Goal: Information Seeking & Learning: Learn about a topic

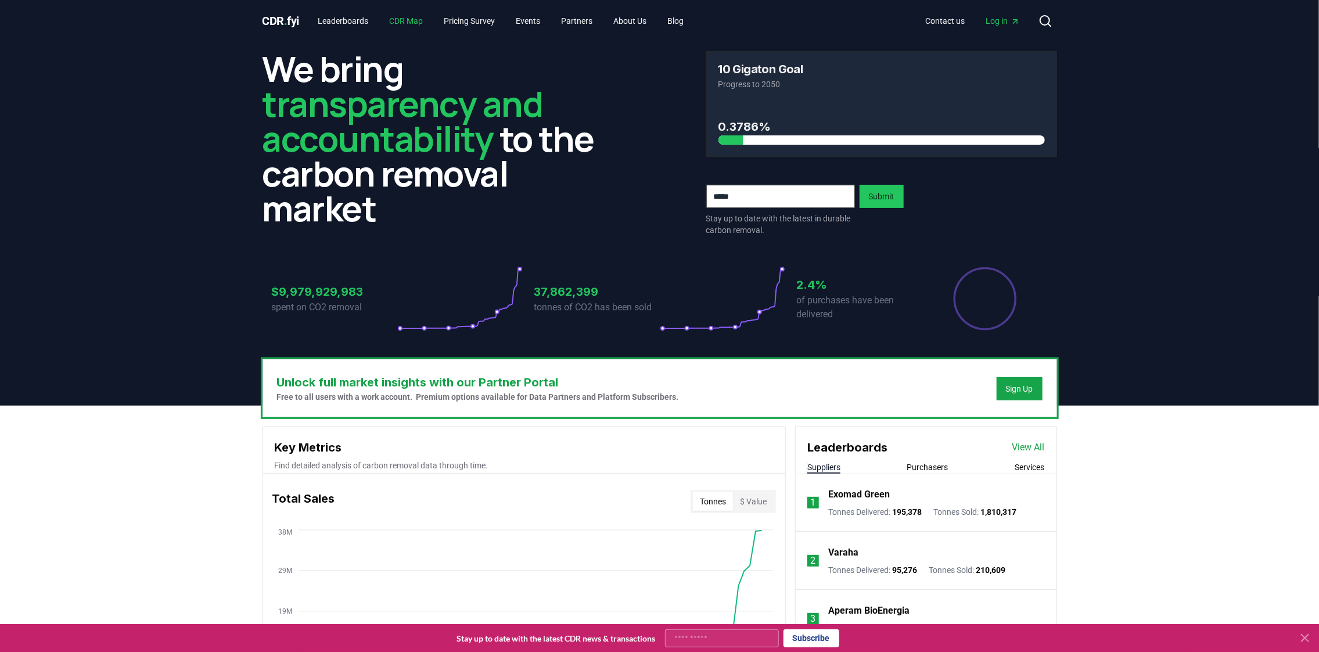
click at [416, 23] on link "CDR Map" at bounding box center [406, 20] width 52 height 21
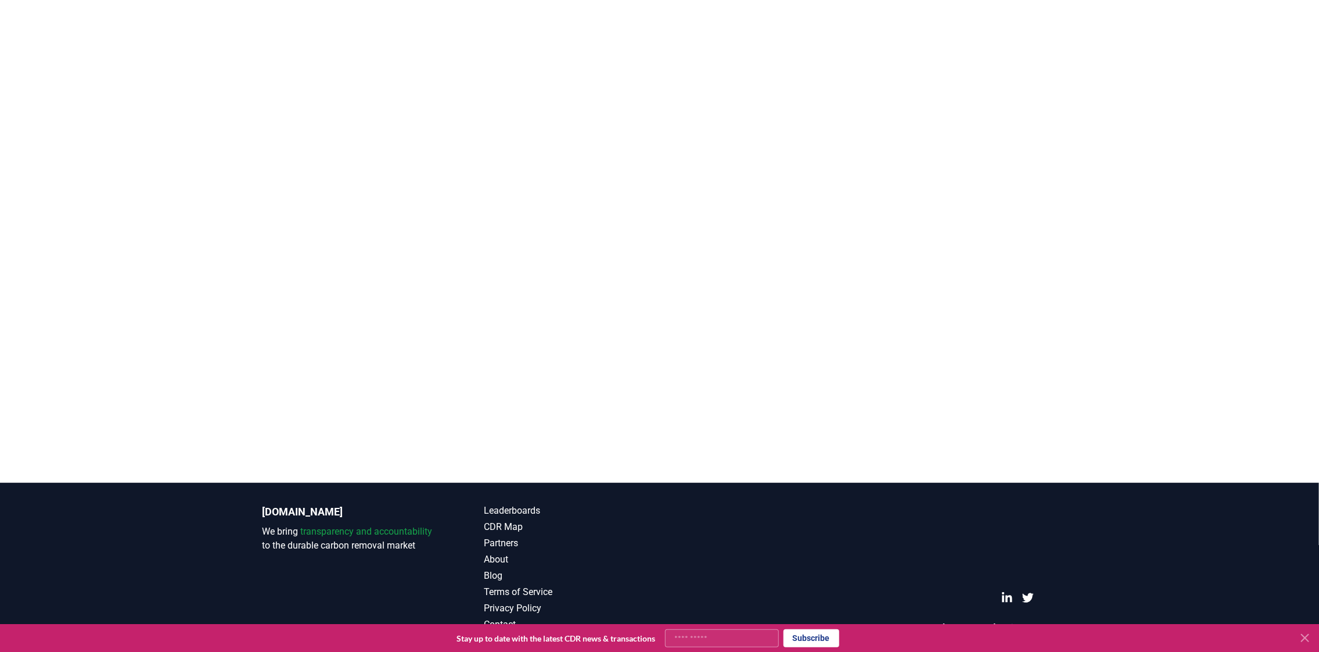
scroll to position [125, 0]
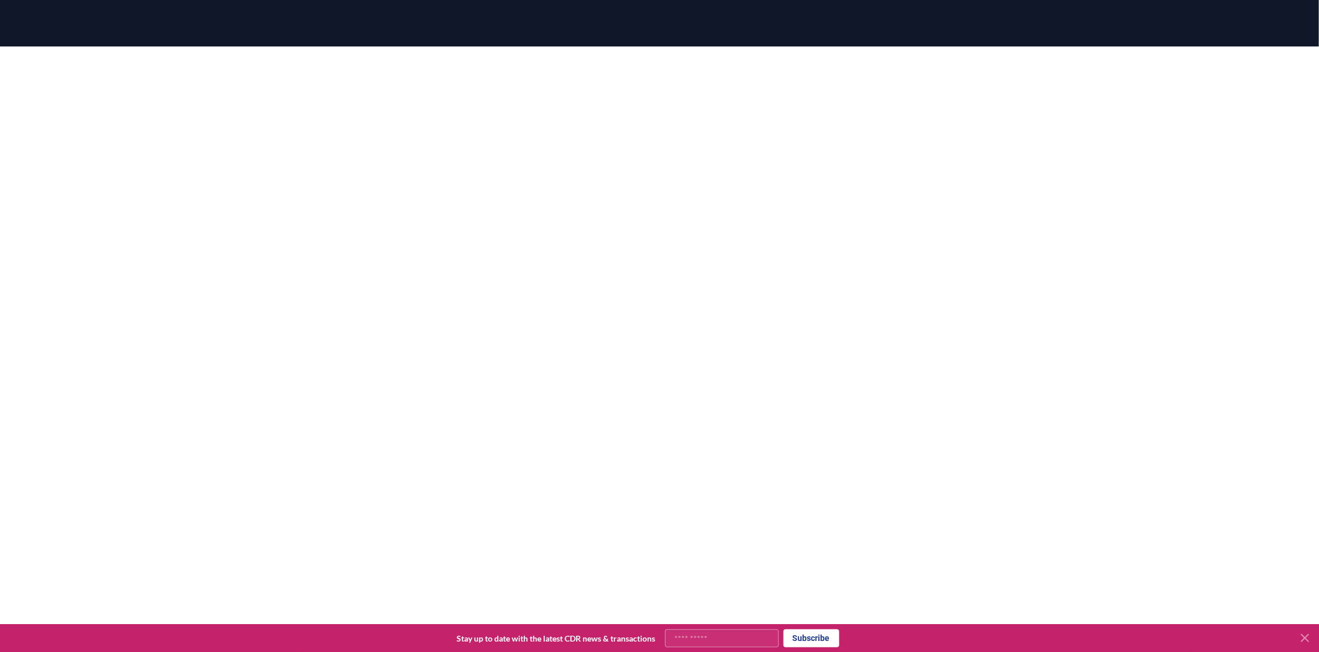
click at [77, 158] on div at bounding box center [659, 336] width 1319 height 581
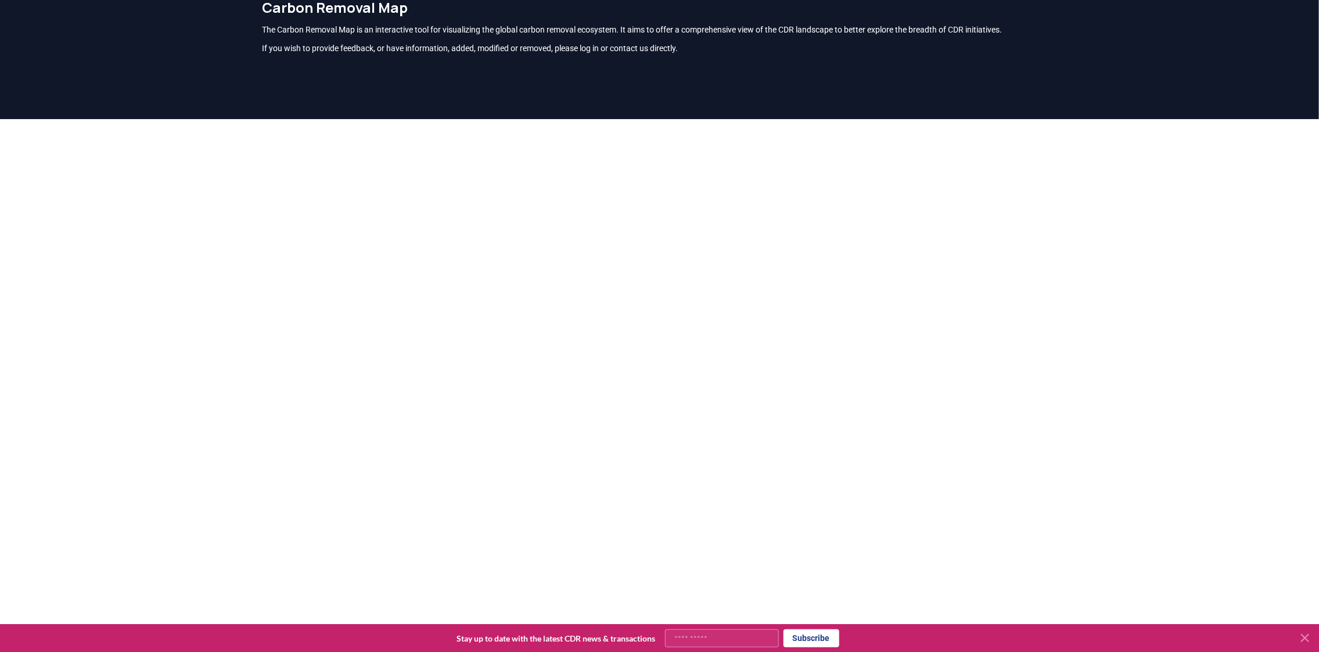
scroll to position [51, 0]
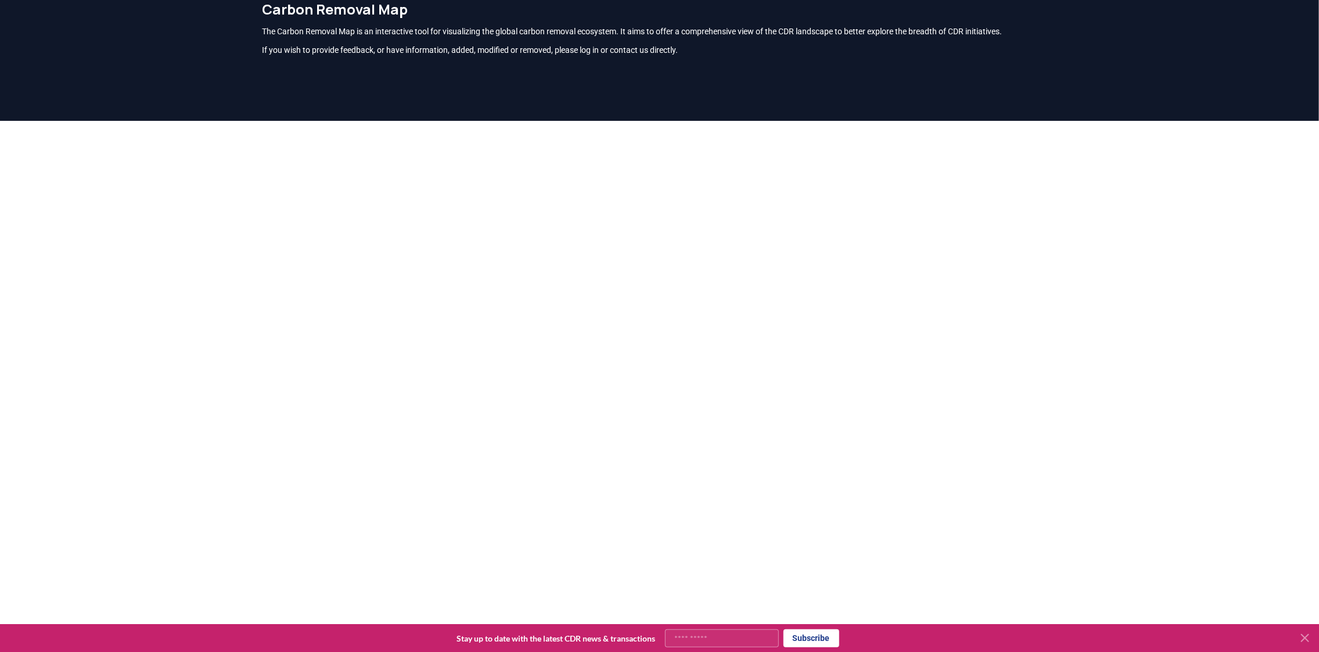
click at [1126, 305] on div at bounding box center [659, 411] width 1319 height 581
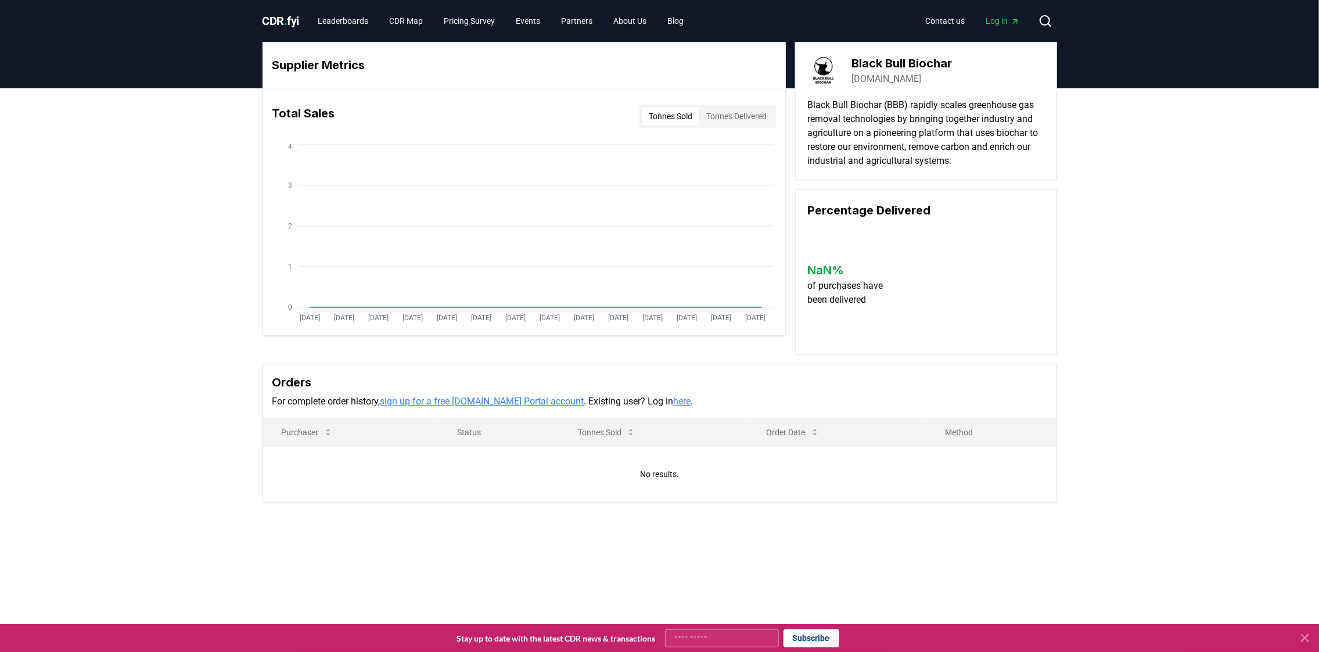
click at [742, 112] on button "Tonnes Delivered" at bounding box center [736, 116] width 74 height 19
click at [677, 118] on button "Tonnes Sold" at bounding box center [670, 116] width 57 height 19
click at [728, 117] on button "Tonnes Delivered" at bounding box center [736, 116] width 74 height 19
click at [679, 114] on button "Tonnes Sold" at bounding box center [670, 116] width 57 height 19
click at [1217, 175] on div "Supplier Metrics Total Sales Tonnes Sold Tonnes Delivered Jan 2019 Jul 2019 Jan…" at bounding box center [659, 318] width 1319 height 461
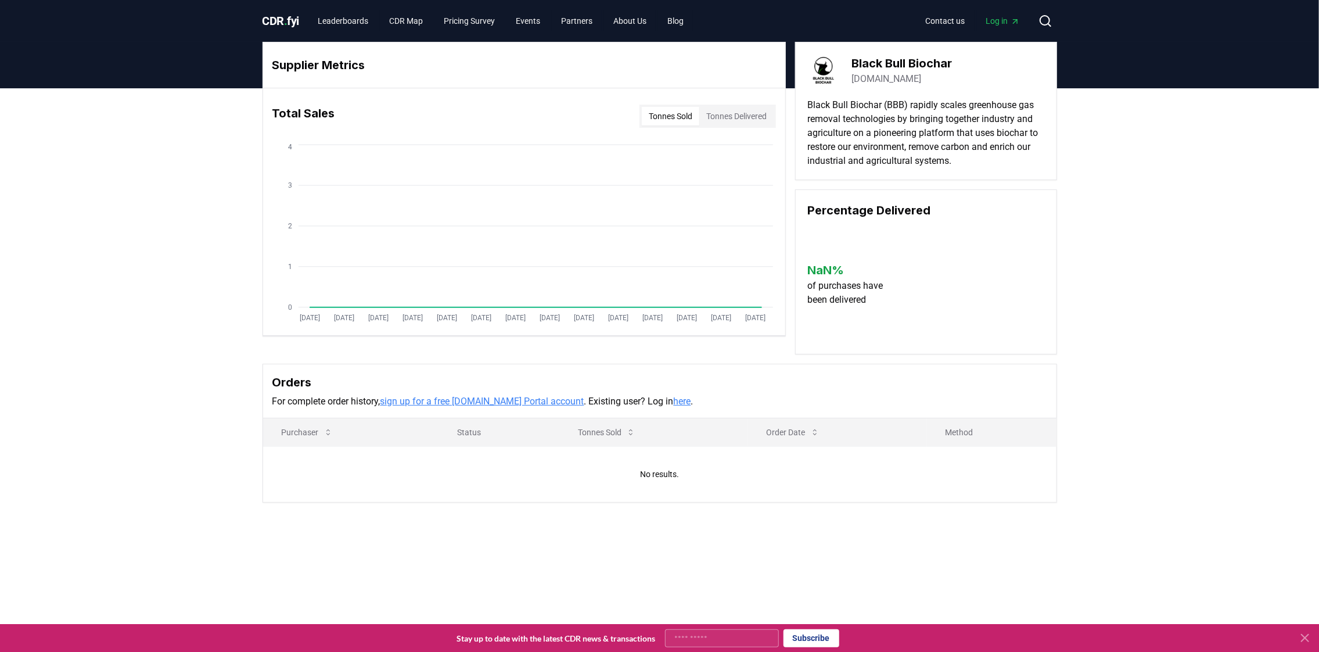
click at [1042, 21] on icon at bounding box center [1045, 21] width 14 height 14
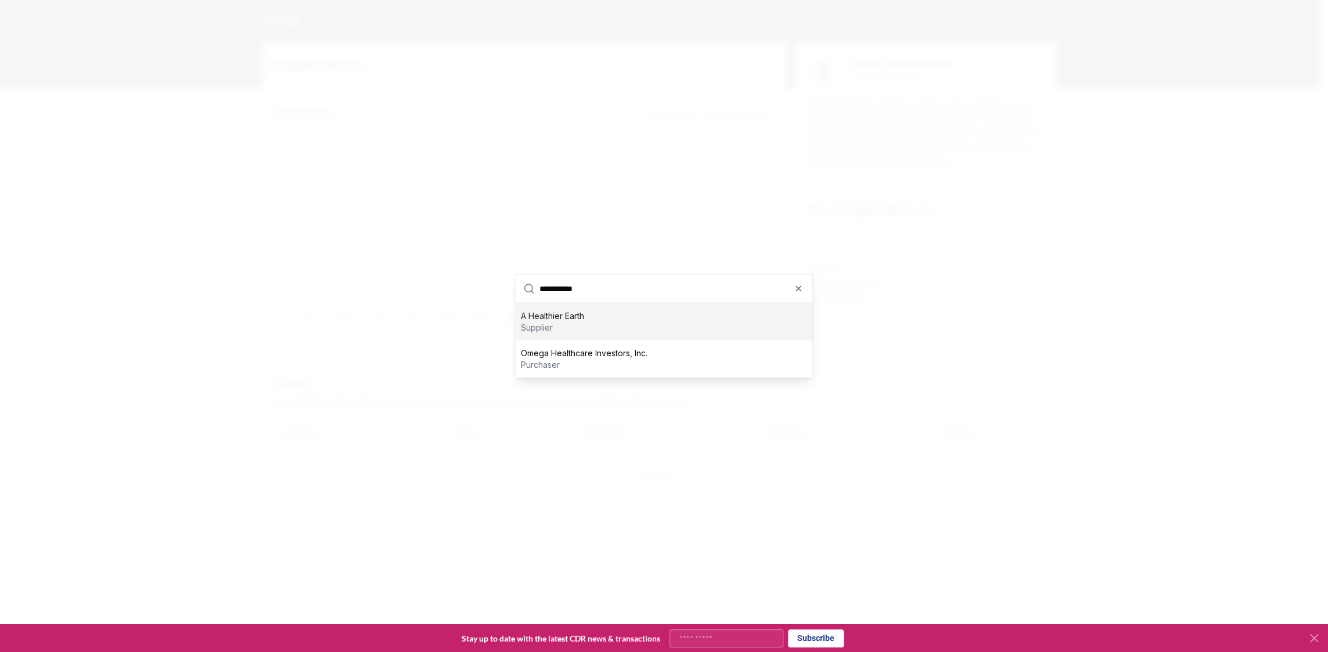
type input "**********"
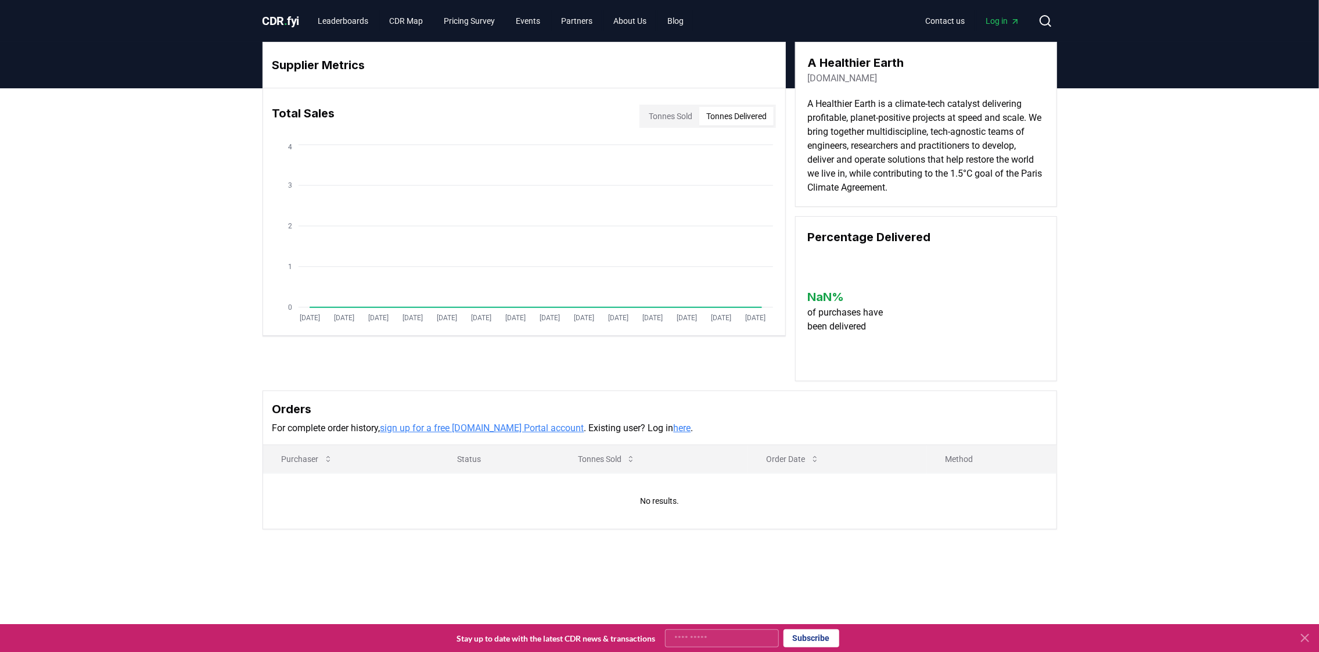
click at [743, 111] on button "Tonnes Delivered" at bounding box center [736, 116] width 74 height 19
click at [398, 20] on link "CDR Map" at bounding box center [406, 20] width 52 height 21
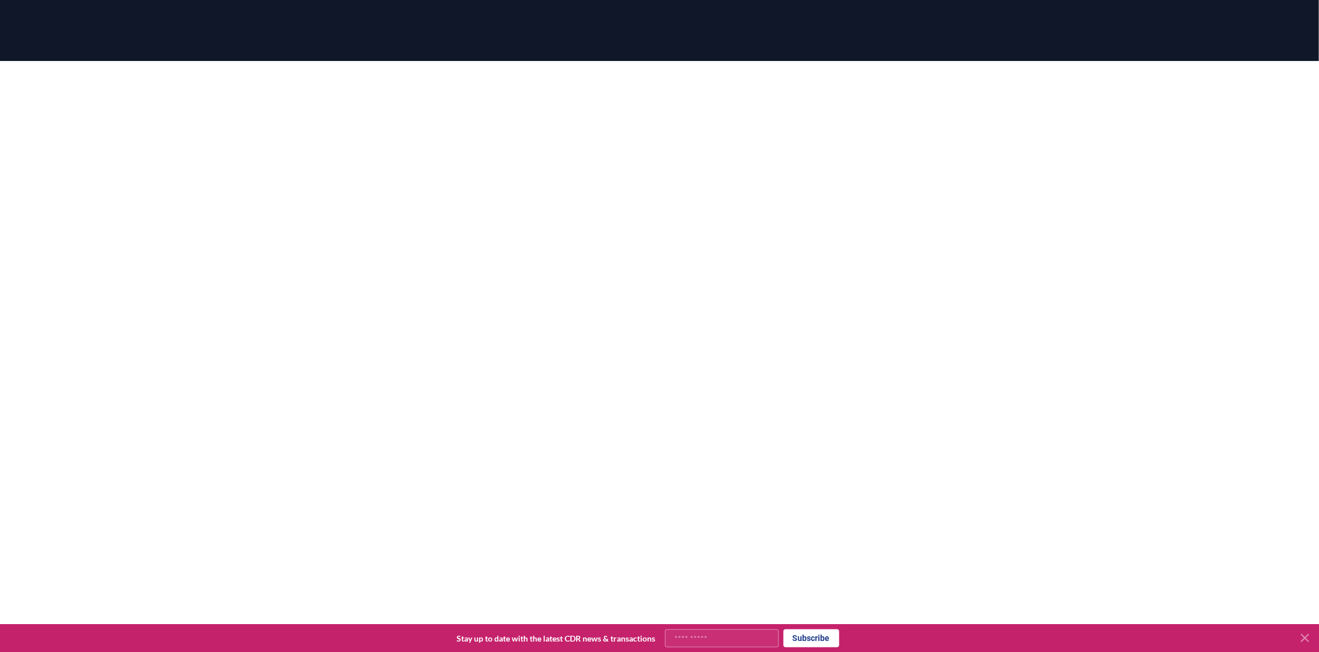
scroll to position [111, 0]
click at [1121, 420] on div at bounding box center [659, 351] width 1319 height 581
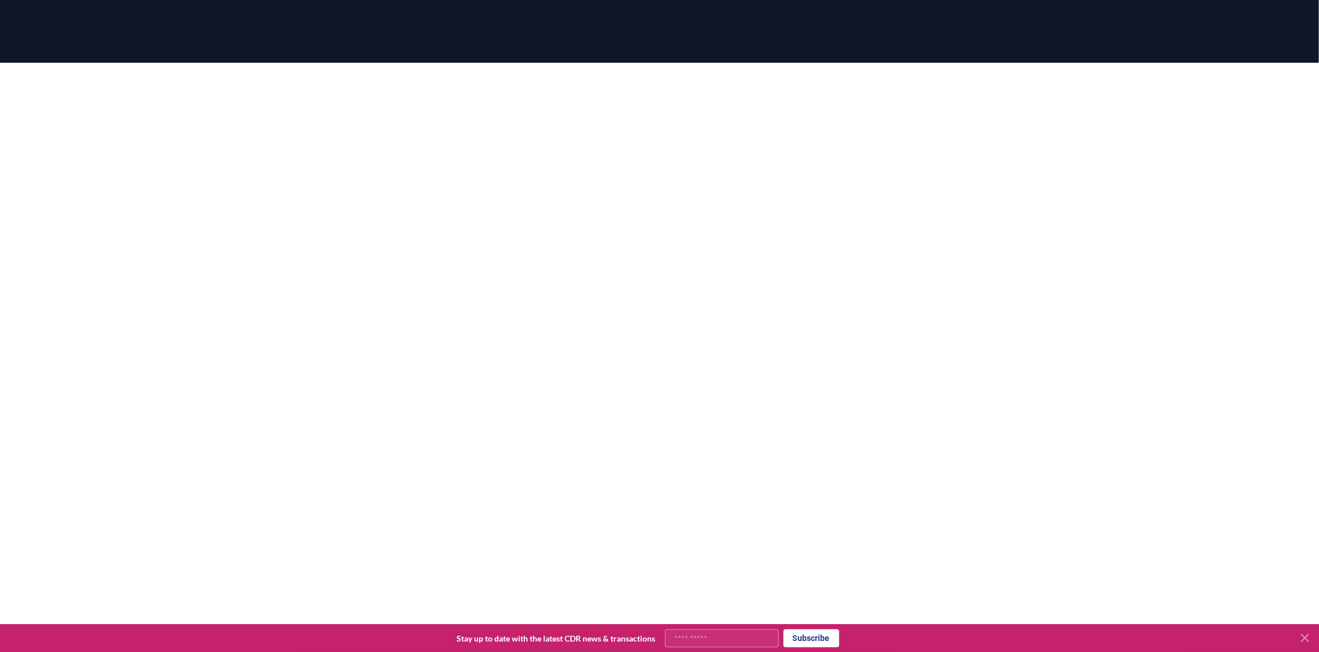
scroll to position [0, 0]
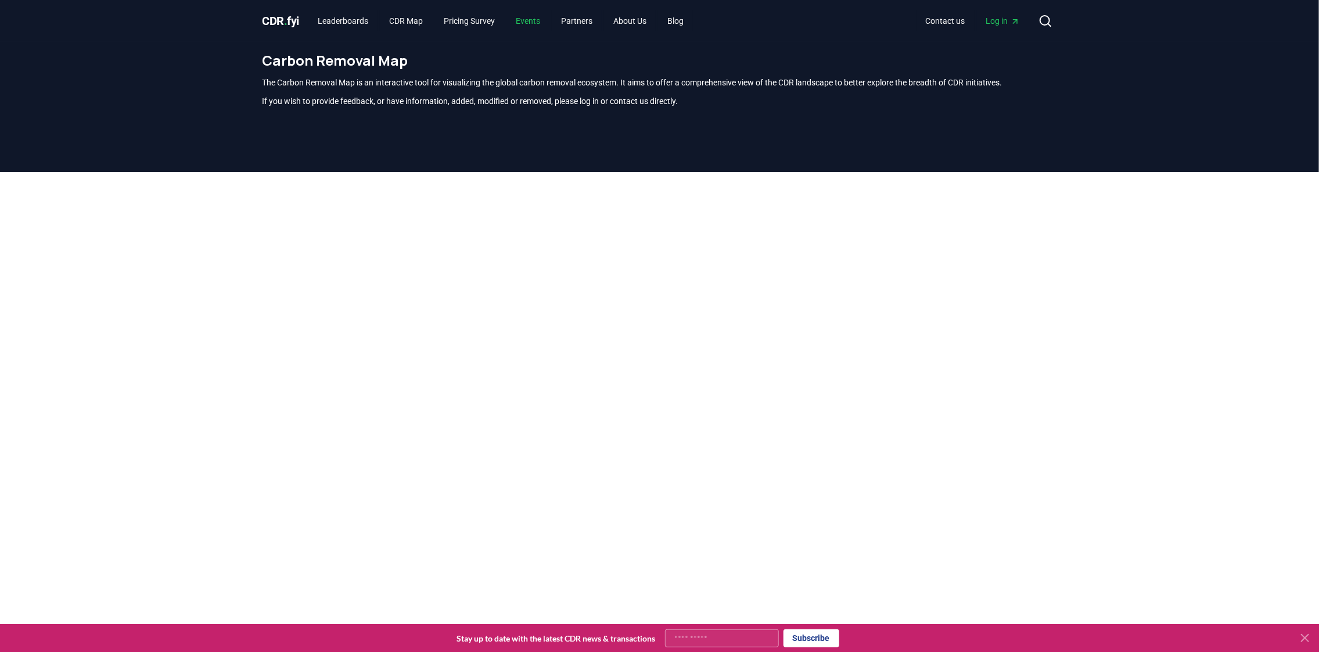
click at [530, 22] on link "Events" at bounding box center [527, 20] width 43 height 21
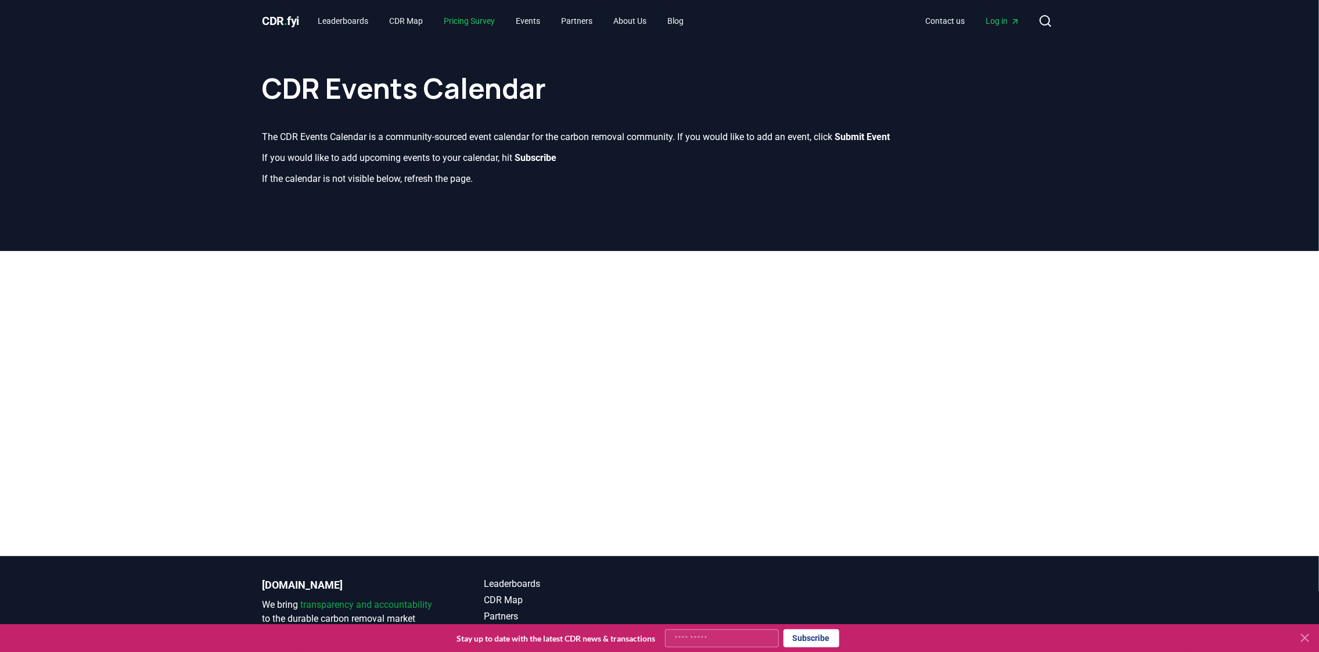
click at [492, 22] on link "Pricing Survey" at bounding box center [469, 20] width 70 height 21
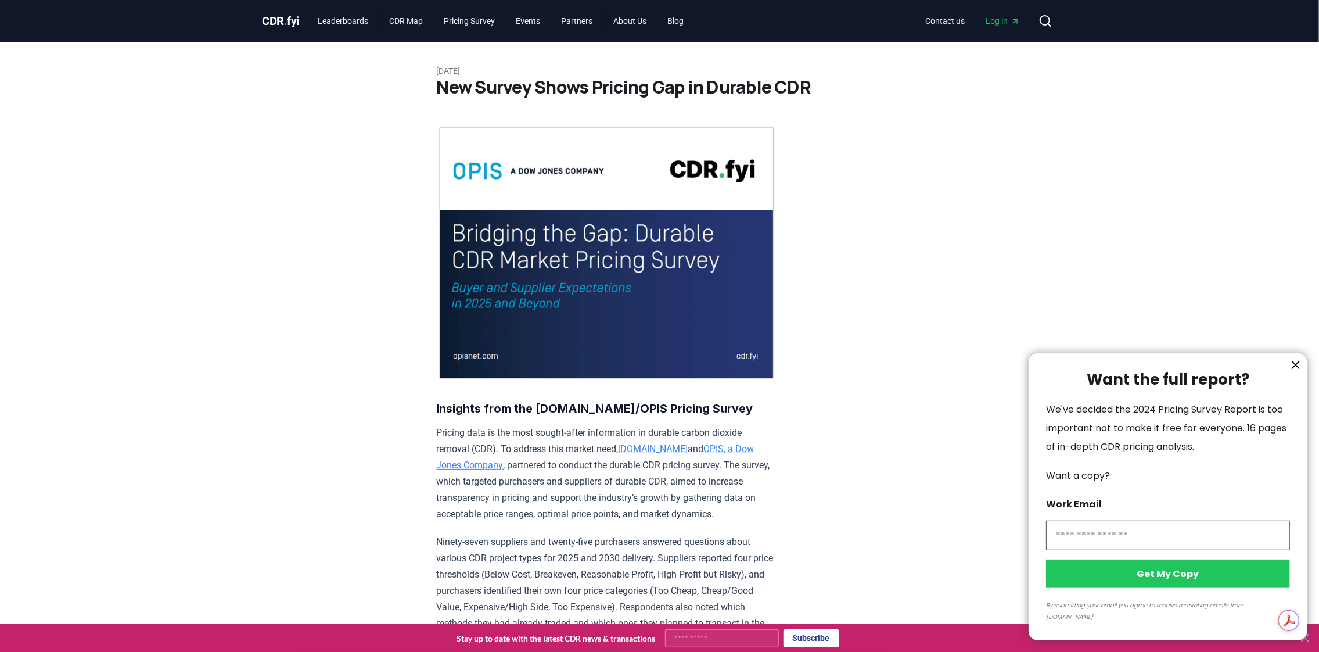
click at [1299, 372] on icon "information" at bounding box center [1296, 365] width 14 height 14
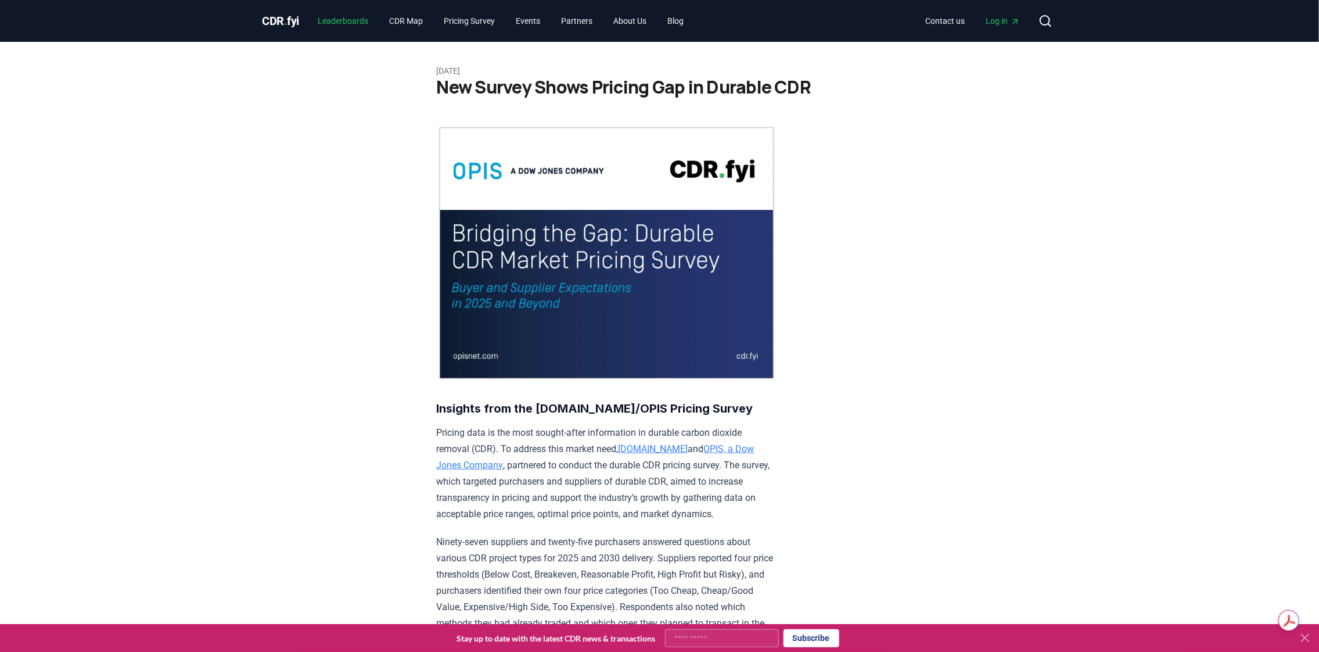
click at [366, 26] on link "Leaderboards" at bounding box center [342, 20] width 69 height 21
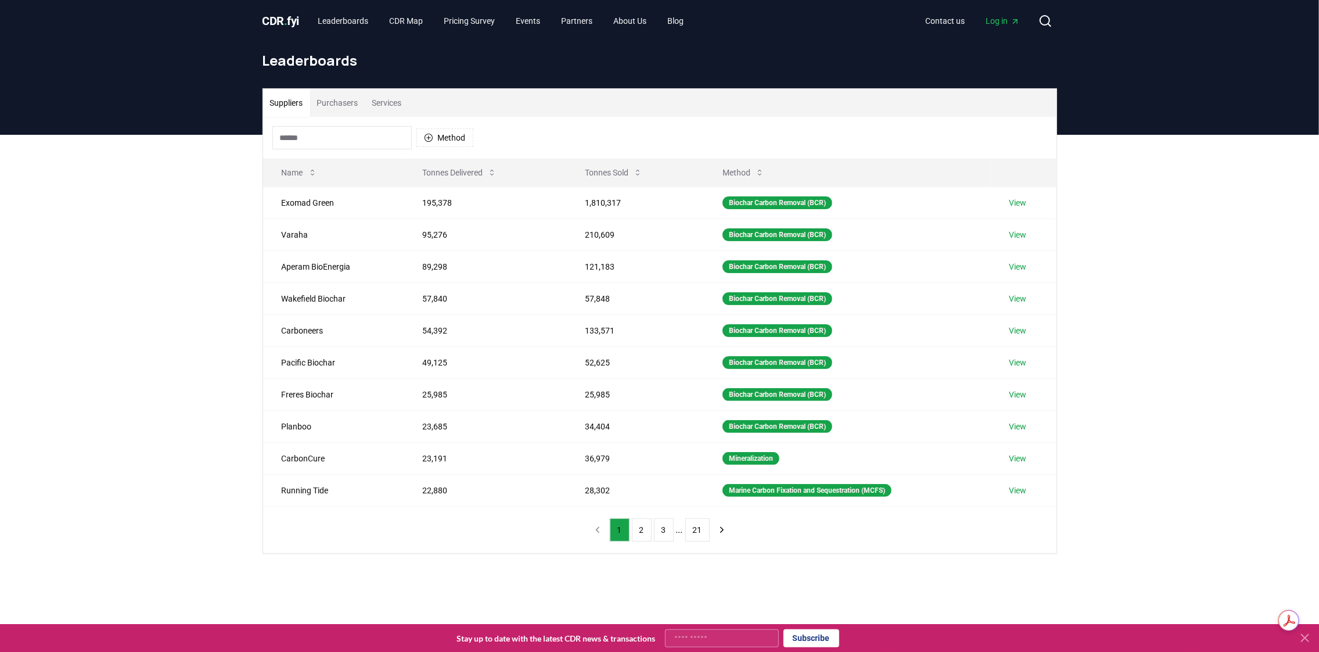
click at [346, 103] on button "Purchasers" at bounding box center [337, 103] width 55 height 28
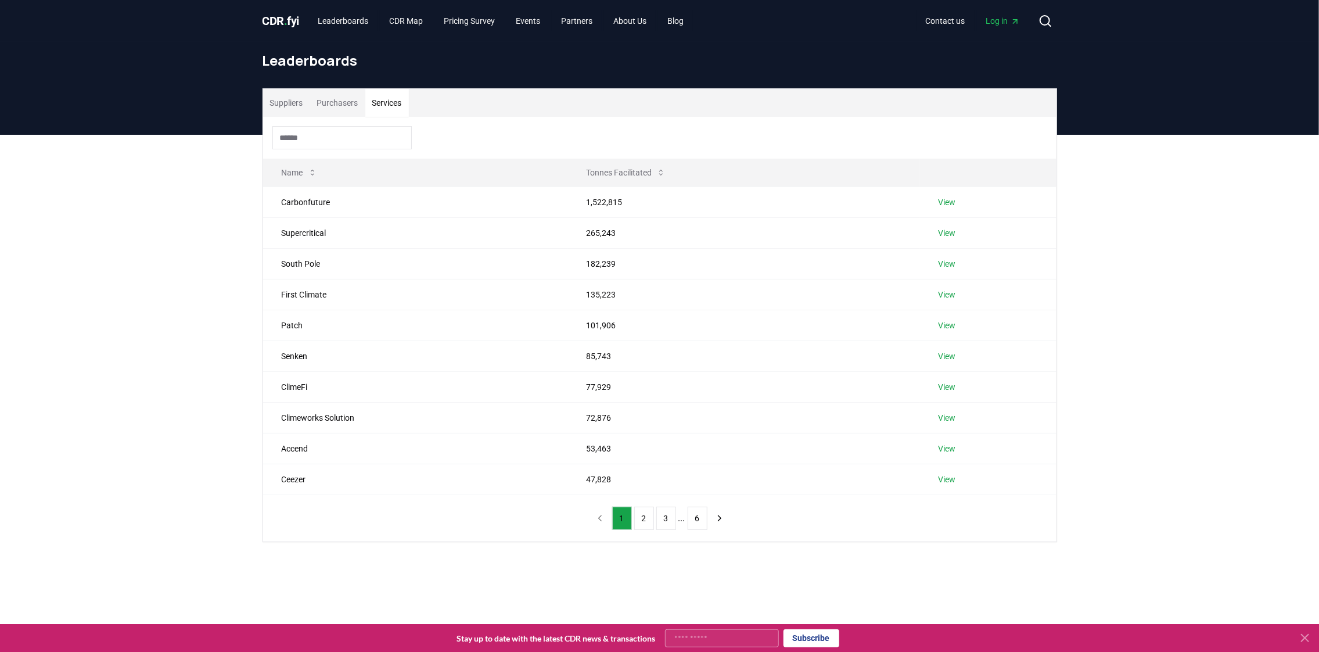
click at [396, 103] on button "Services" at bounding box center [387, 103] width 44 height 28
click at [319, 99] on button "Purchasers" at bounding box center [337, 103] width 55 height 28
click at [1301, 392] on div "Suppliers Purchasers Services Name Tonnes Purchased Microsoft 30,582,909 View F…" at bounding box center [659, 362] width 1319 height 454
click at [393, 208] on td "Microsoft" at bounding box center [404, 201] width 283 height 31
click at [379, 243] on td "Frontier Buyers" at bounding box center [404, 232] width 283 height 31
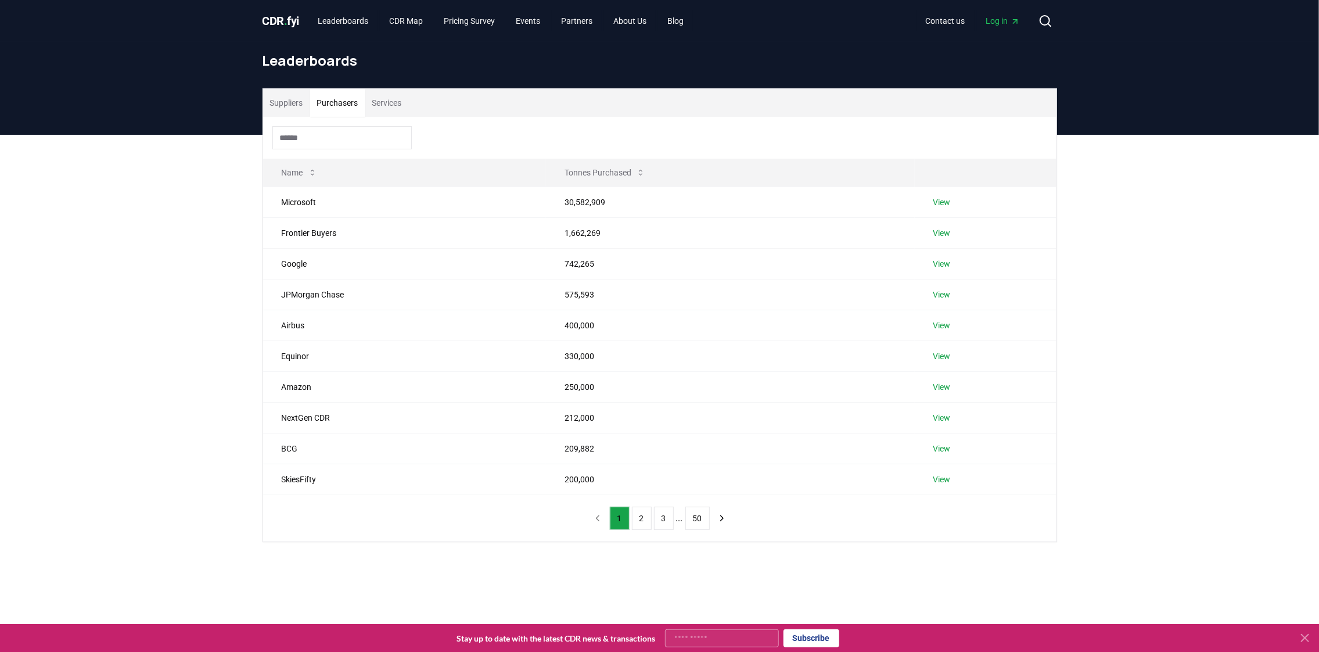
click at [556, 267] on td "742,265" at bounding box center [730, 263] width 369 height 31
click at [508, 295] on td "JPMorgan Chase" at bounding box center [404, 294] width 283 height 31
click at [474, 335] on td "Airbus" at bounding box center [404, 325] width 283 height 31
click at [463, 371] on td "Amazon" at bounding box center [404, 386] width 283 height 31
click at [433, 423] on td "NextGen CDR" at bounding box center [404, 417] width 283 height 31
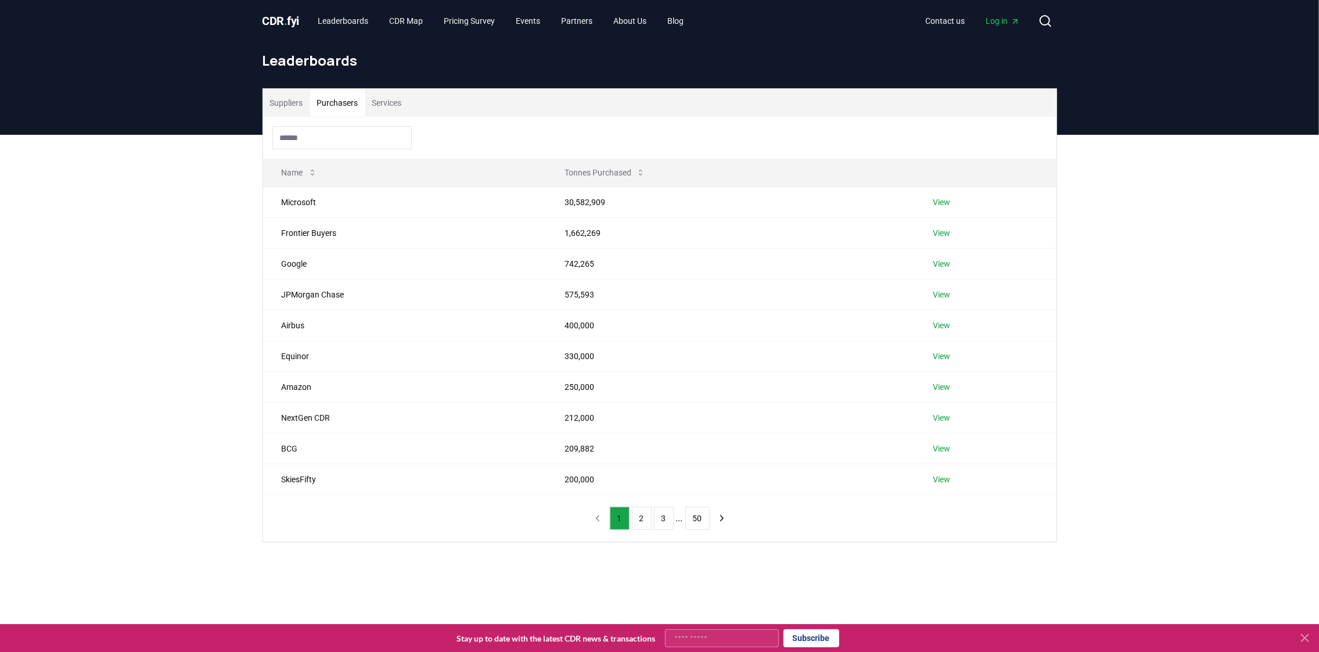
click at [421, 452] on td "BCG" at bounding box center [404, 448] width 283 height 31
click at [413, 479] on td "SkiesFifty" at bounding box center [404, 478] width 283 height 31
